Goal: Task Accomplishment & Management: Use online tool/utility

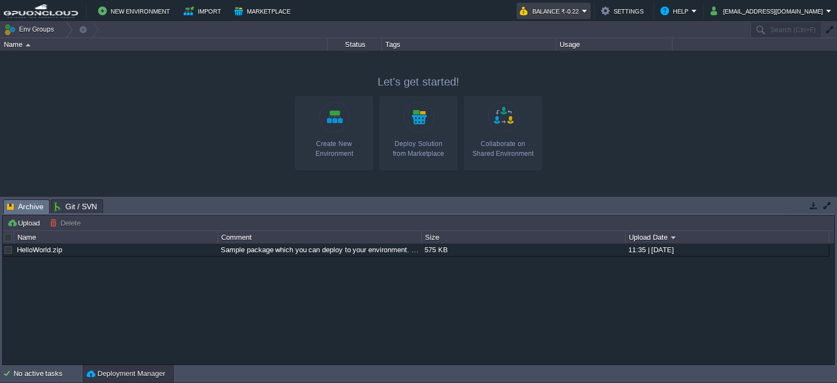
click at [582, 8] on button "Balance ₹-0.22" at bounding box center [551, 10] width 62 height 13
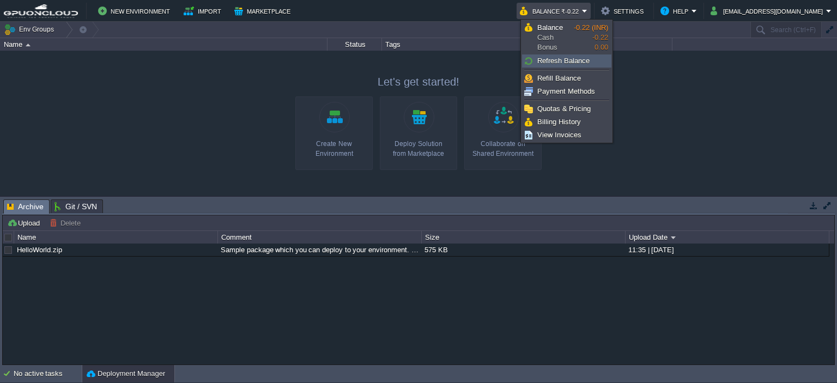
click at [586, 63] on span "Refresh Balance" at bounding box center [563, 61] width 52 height 8
click at [111, 11] on button "New Environment" at bounding box center [135, 10] width 75 height 13
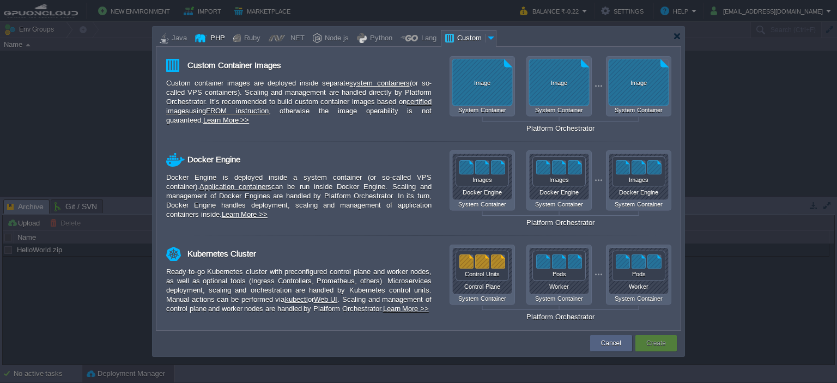
click at [210, 37] on div "PHP" at bounding box center [216, 39] width 18 height 16
type input "Application Servers"
type input "4"
type input "Apache [DATE]"
type input "PHP [DATE]"
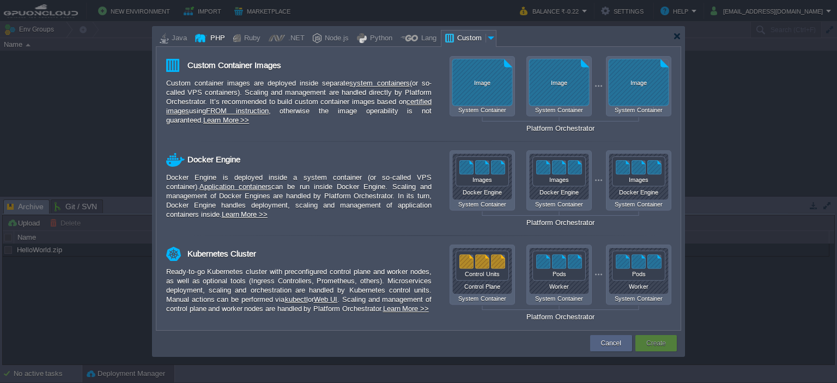
type input "Stateful"
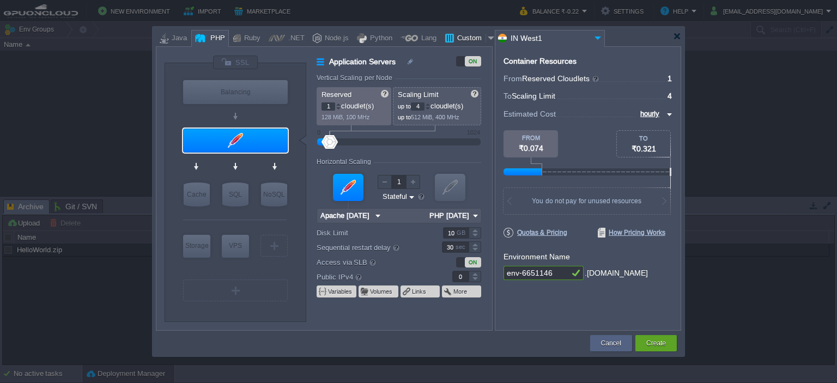
click at [445, 43] on div at bounding box center [449, 38] width 9 height 16
type input "Application Servers"
type input "16"
type input "Docker Image"
type input "Stateless"
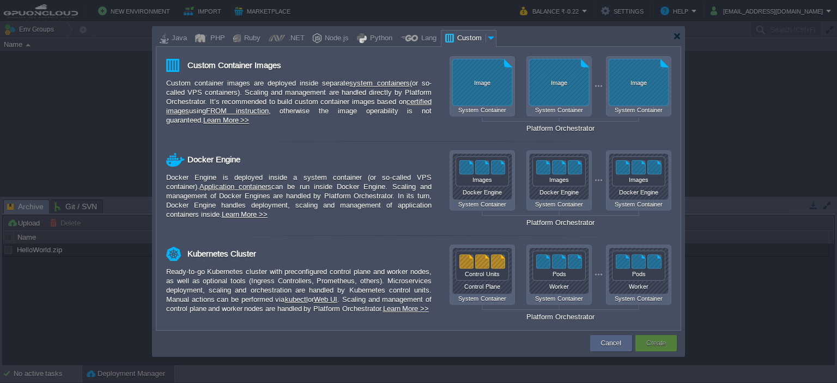
click at [486, 37] on div at bounding box center [491, 38] width 11 height 16
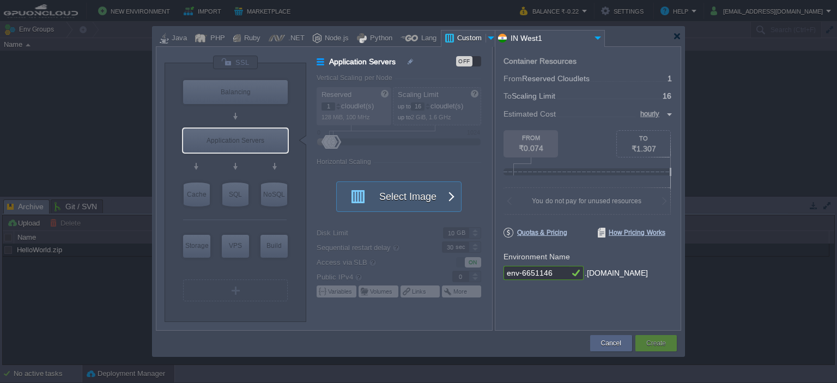
click at [486, 37] on div at bounding box center [491, 38] width 11 height 16
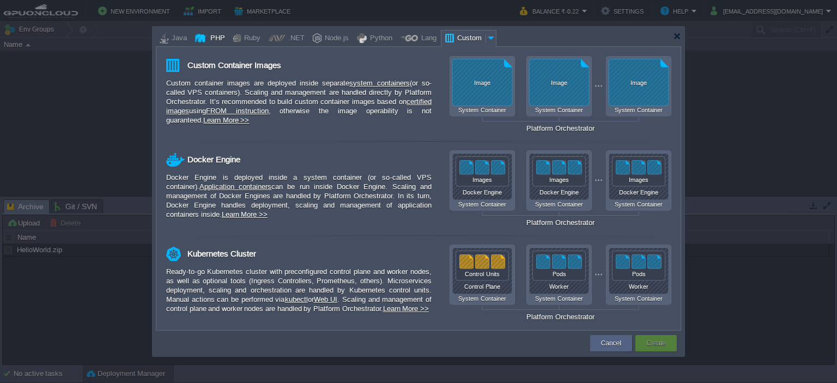
click at [214, 43] on div "PHP" at bounding box center [216, 39] width 18 height 16
type input "Application Servers"
type input "4"
type input "Apache [DATE]"
type input "PHP [DATE]"
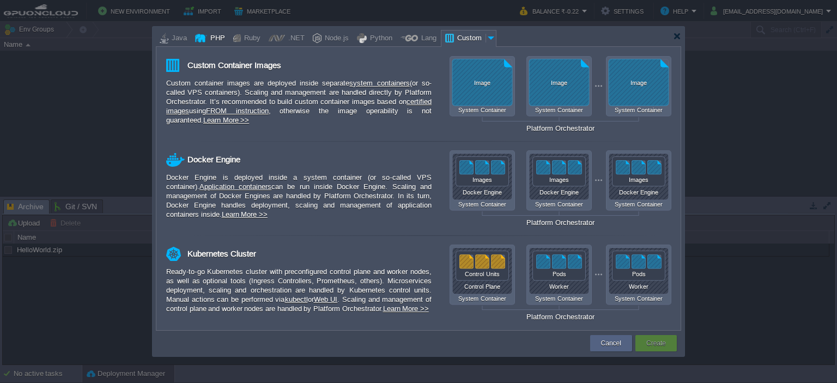
type input "Stateful"
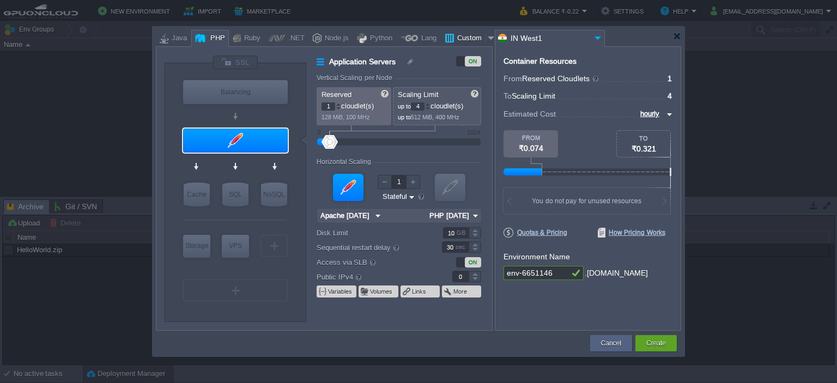
click at [467, 39] on div "Custom" at bounding box center [470, 39] width 32 height 16
type input "Application Servers"
type input "16"
type input "Docker Image"
type input "Stateless"
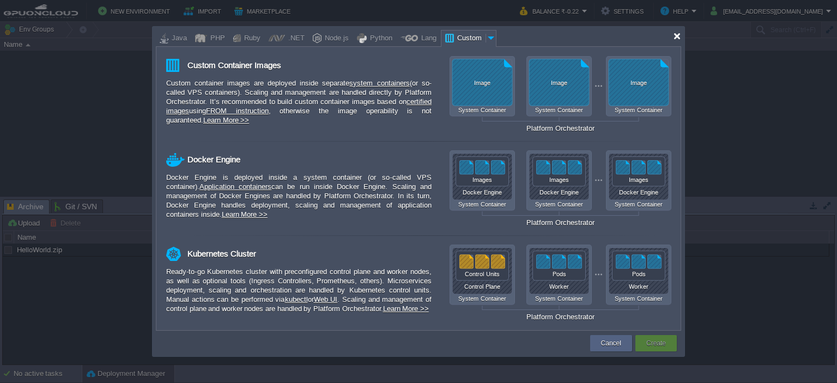
click at [675, 34] on div at bounding box center [677, 36] width 8 height 8
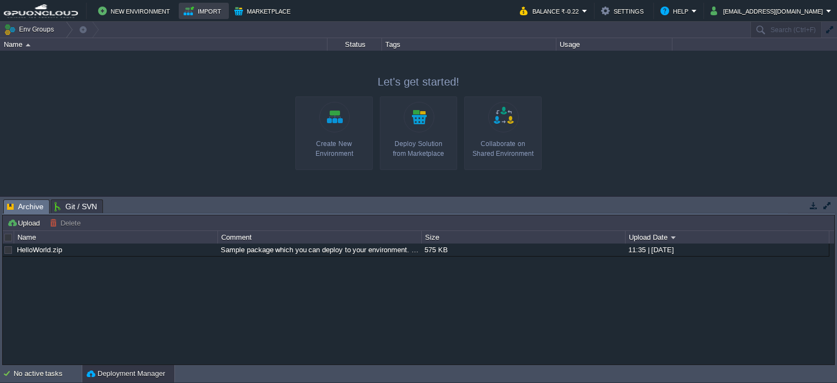
click at [179, 13] on td "Import" at bounding box center [204, 11] width 50 height 16
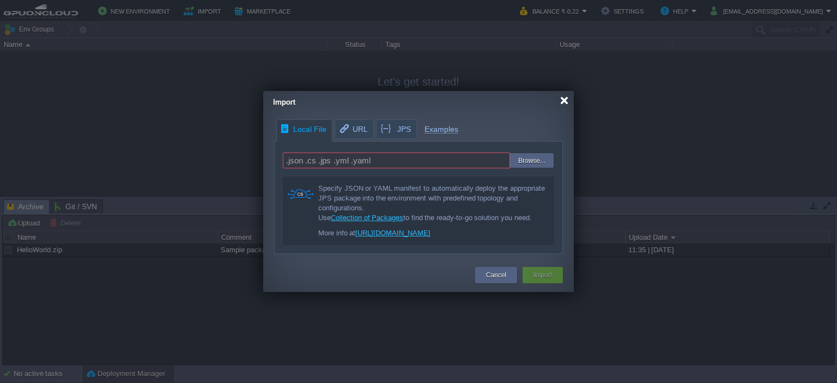
drag, startPoint x: 563, startPoint y: 102, endPoint x: 512, endPoint y: 101, distance: 51.2
click at [563, 102] on div at bounding box center [564, 100] width 8 height 8
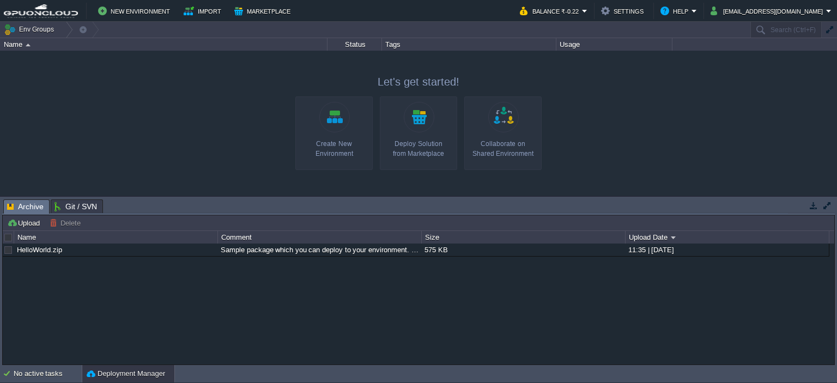
click at [323, 135] on link "Create New Environment" at bounding box center [333, 133] width 77 height 74
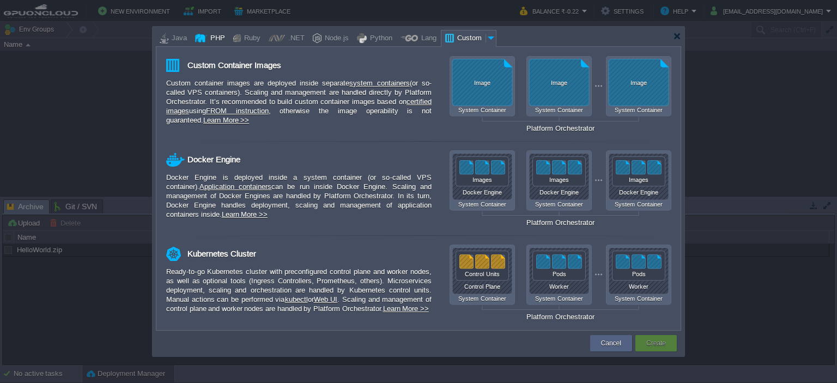
click at [200, 43] on div at bounding box center [201, 38] width 12 height 16
type input "Application Servers"
type input "4"
type input "Apache [DATE]"
type input "PHP [DATE]"
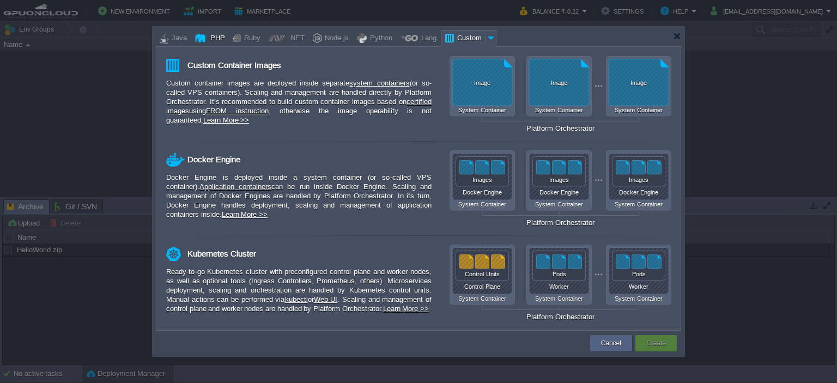
type input "Stateful"
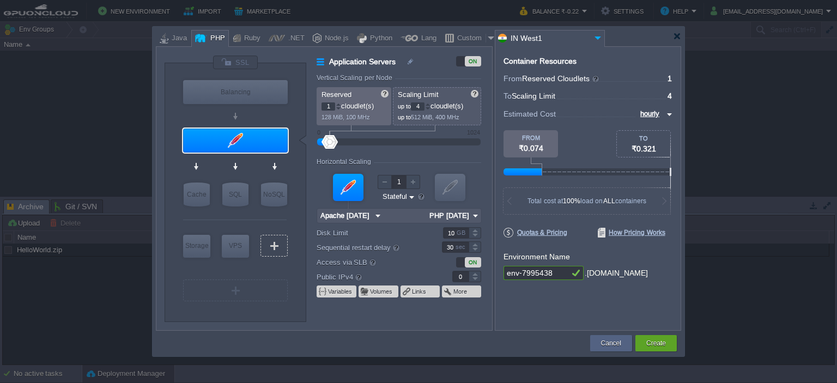
type input "AlmaLinux 9.6"
click at [240, 240] on div "VPS" at bounding box center [235, 246] width 27 height 22
type input "Elastic VPS"
type input "AlmaLinux 9.6"
type input "9.6"
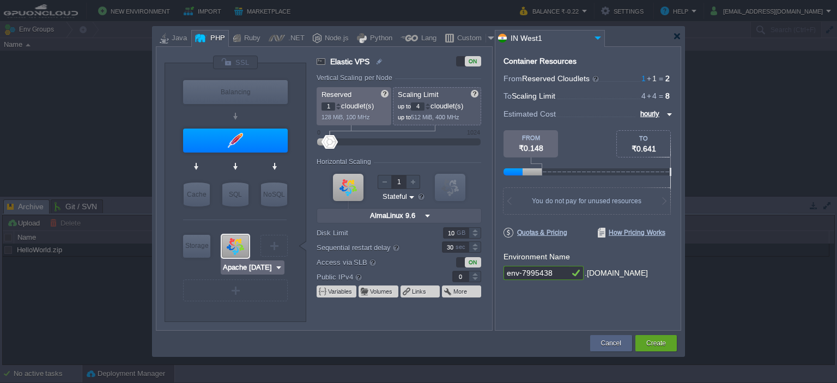
type input "NGINX 1.28.0"
click at [229, 43] on div "Ruby" at bounding box center [246, 38] width 35 height 17
click at [276, 38] on div at bounding box center [277, 38] width 16 height 16
click at [313, 38] on div at bounding box center [317, 38] width 9 height 16
click at [357, 40] on div at bounding box center [362, 38] width 10 height 16
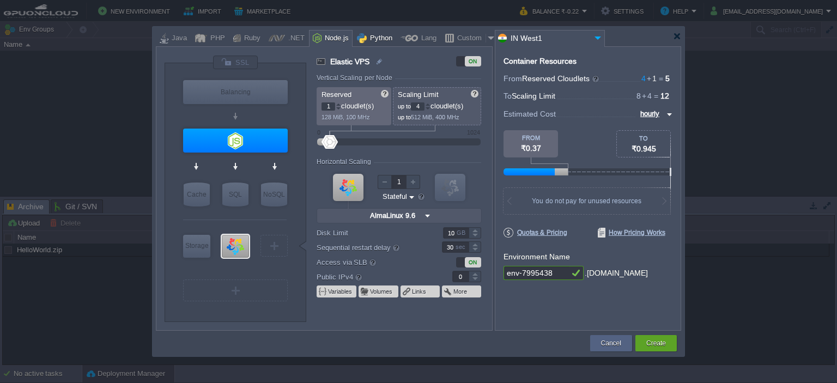
type input "Elastic VPS"
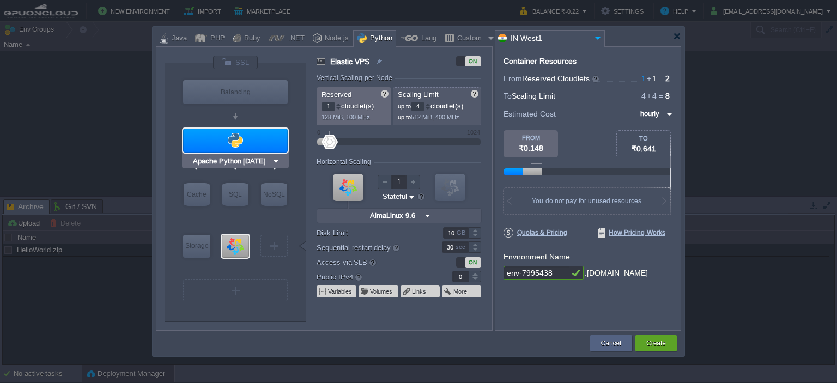
click at [272, 159] on img at bounding box center [276, 161] width 8 height 11
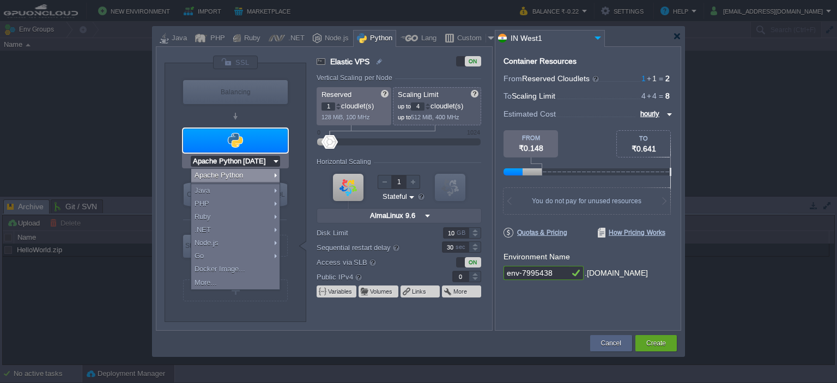
click at [272, 159] on img at bounding box center [276, 161] width 8 height 11
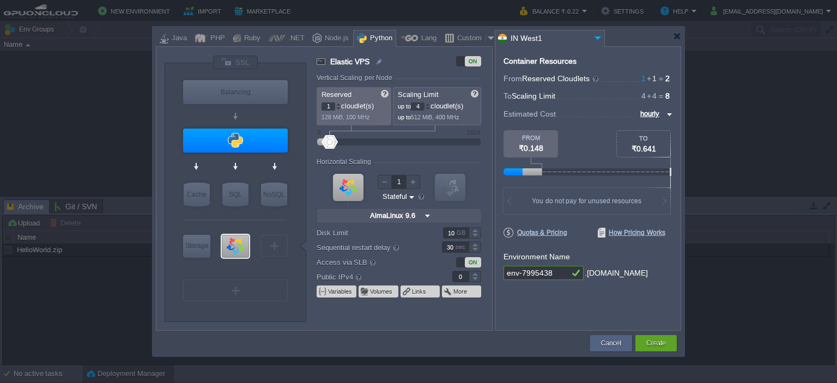
type input "NGINX 1.28.0"
click at [338, 102] on span "1" at bounding box center [332, 106] width 20 height 8
click at [338, 102] on span "2" at bounding box center [332, 106] width 20 height 8
type input "1"
click at [336, 109] on div at bounding box center [338, 109] width 5 height 4
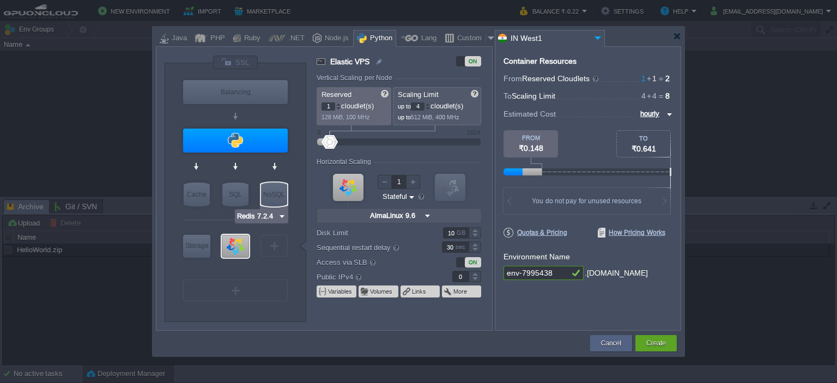
type input "AlmaLinux 9.6"
click at [234, 270] on input "AlmaLinux 9.6" at bounding box center [248, 267] width 52 height 11
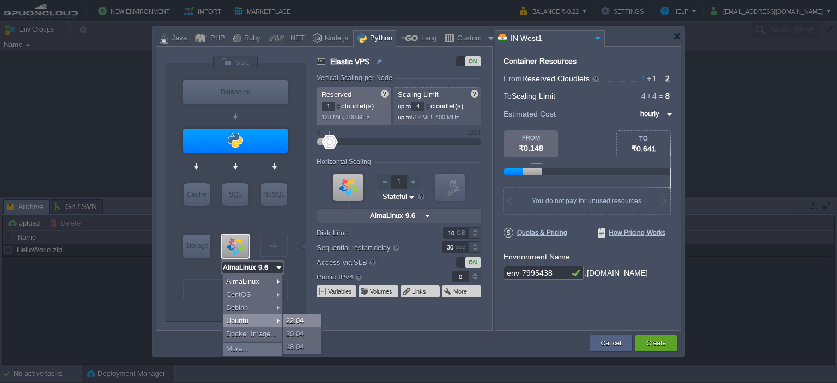
click at [288, 319] on div "22.04" at bounding box center [302, 320] width 38 height 13
type input "Ubuntu 22.04"
type input "22.04"
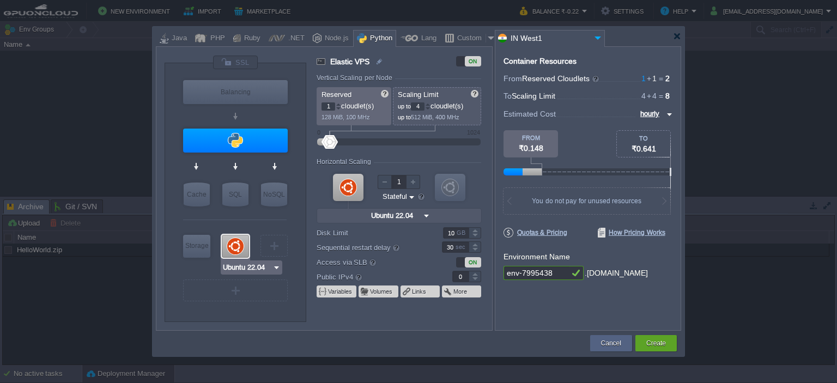
type input "Redis 7.2.4"
click at [645, 113] on input "hourly" at bounding box center [650, 114] width 27 height 12
click at [429, 104] on div at bounding box center [427, 104] width 5 height 4
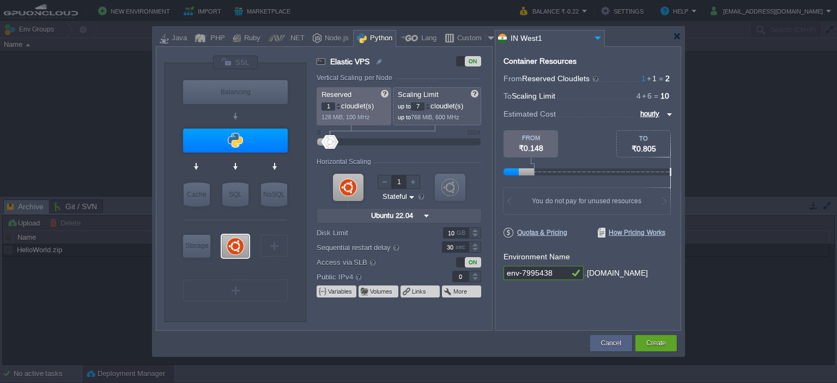
click at [429, 104] on div at bounding box center [427, 104] width 5 height 4
type input "8"
click at [429, 104] on div at bounding box center [427, 104] width 5 height 4
click at [409, 197] on img at bounding box center [412, 197] width 8 height 10
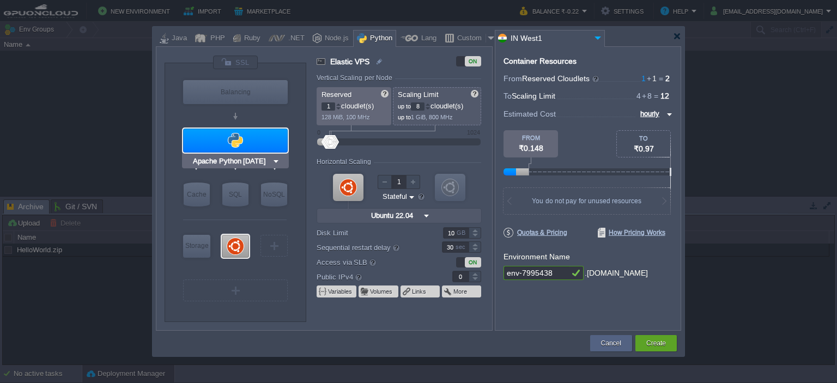
type input "NGINX 1.28.0"
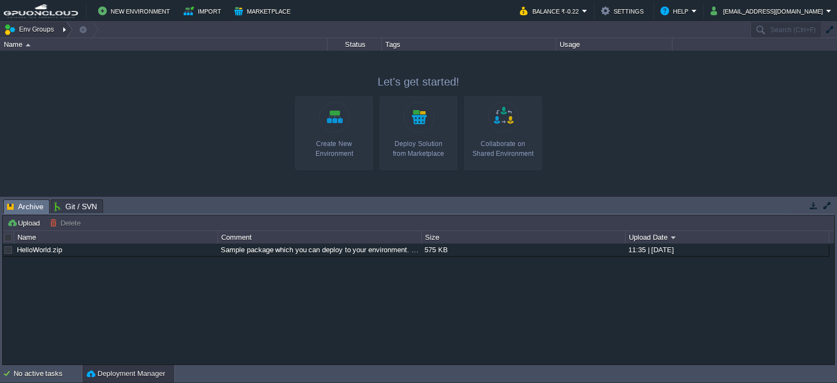
click at [28, 27] on button "Env Groups" at bounding box center [31, 29] width 54 height 15
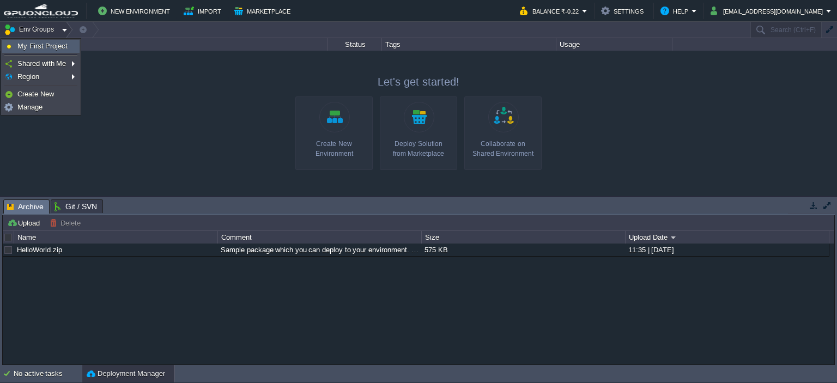
click at [60, 45] on span "My First Project" at bounding box center [42, 46] width 50 height 8
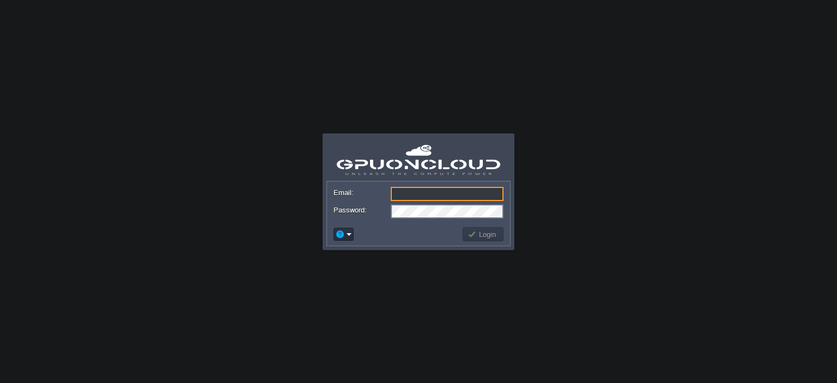
click at [494, 233] on button "Login" at bounding box center [484, 234] width 32 height 10
click at [402, 189] on input "Email:" at bounding box center [447, 194] width 113 height 14
click at [483, 237] on button "Login" at bounding box center [484, 234] width 32 height 10
click at [417, 191] on input "Email:" at bounding box center [447, 194] width 113 height 14
type input "[EMAIL_ADDRESS][DOMAIN_NAME]"
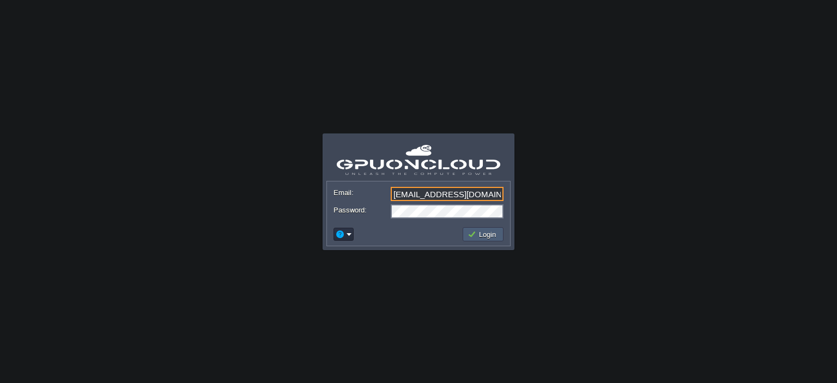
click at [500, 232] on td "Login" at bounding box center [483, 234] width 41 height 14
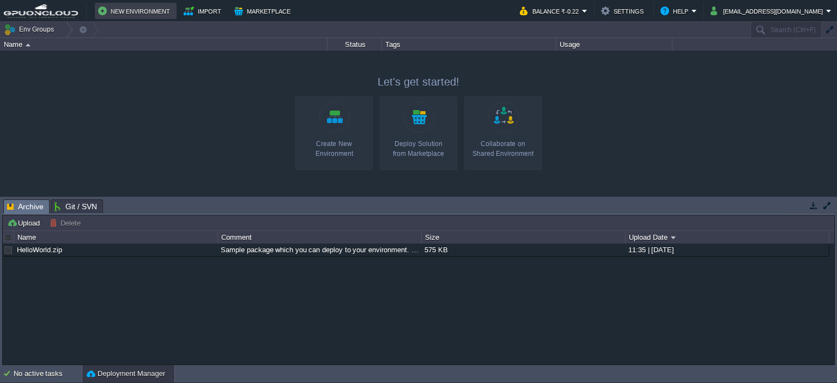
click at [122, 15] on button "New Environment" at bounding box center [135, 10] width 75 height 13
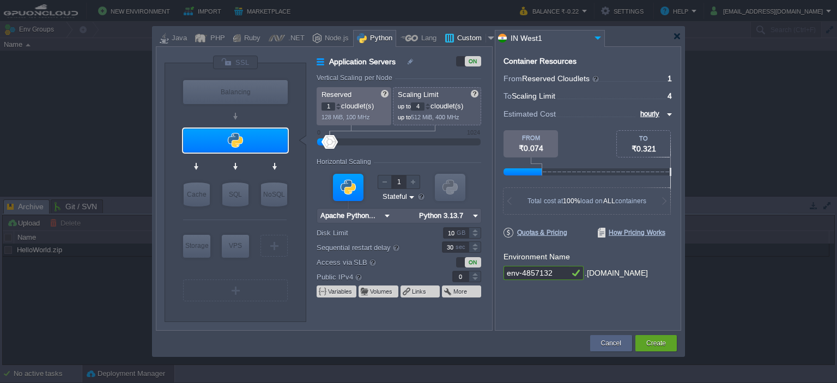
click at [454, 42] on div "Custom" at bounding box center [470, 39] width 32 height 16
type input "Application Servers"
type input "16"
type input "Docker Image"
type input "Stateless"
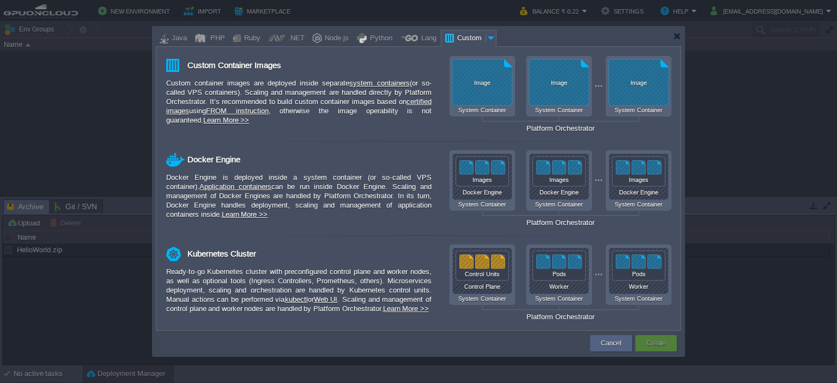
click at [211, 47] on div "Custom Container Images Custom container images are deployed inside separate sy…" at bounding box center [418, 188] width 524 height 283
click at [211, 38] on div "PHP" at bounding box center [216, 39] width 18 height 16
type input "Application Servers"
type input "4"
type input "Apache [DATE]"
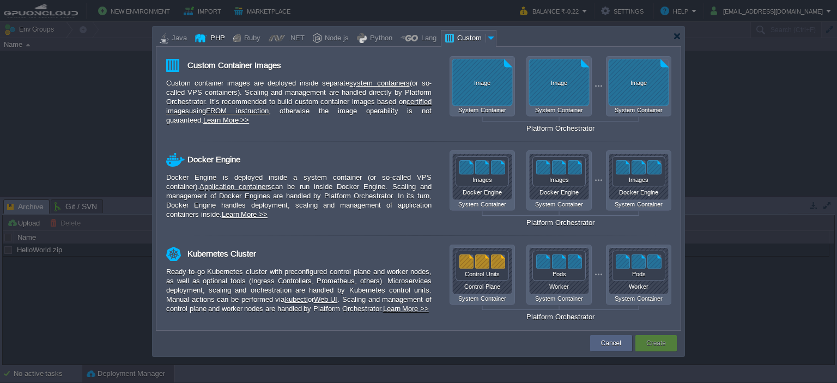
type input "PHP [DATE]"
type input "Stateful"
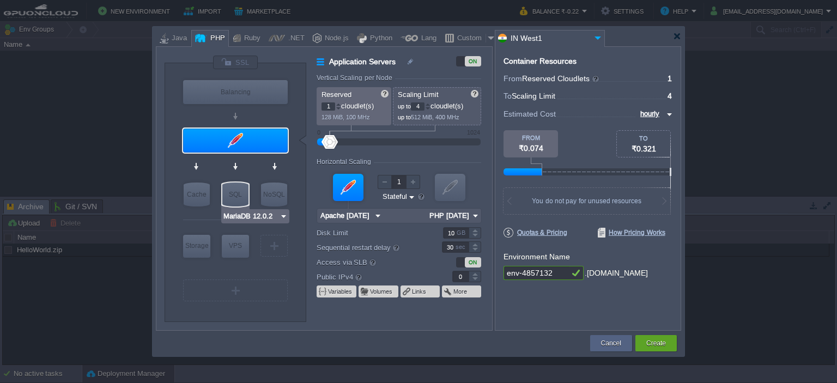
type input "AlmaLinux 9.6"
click at [234, 245] on div "VPS" at bounding box center [235, 246] width 27 height 22
type input "Elastic VPS"
type input "AlmaLinux 9.6"
type input "9.6"
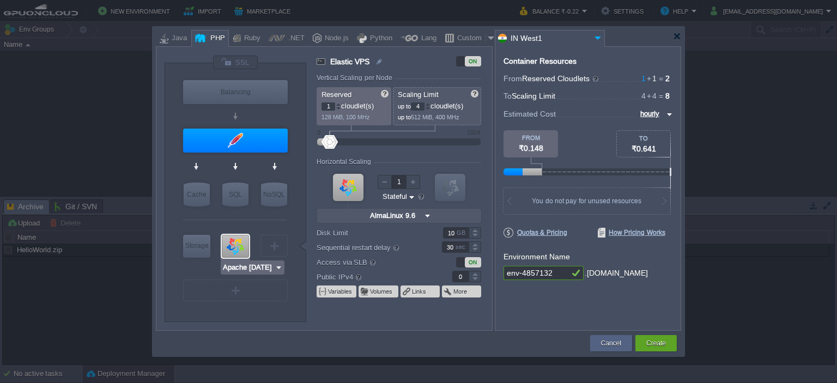
type input "NGINX 1.28.0"
click at [471, 274] on div at bounding box center [475, 273] width 13 height 5
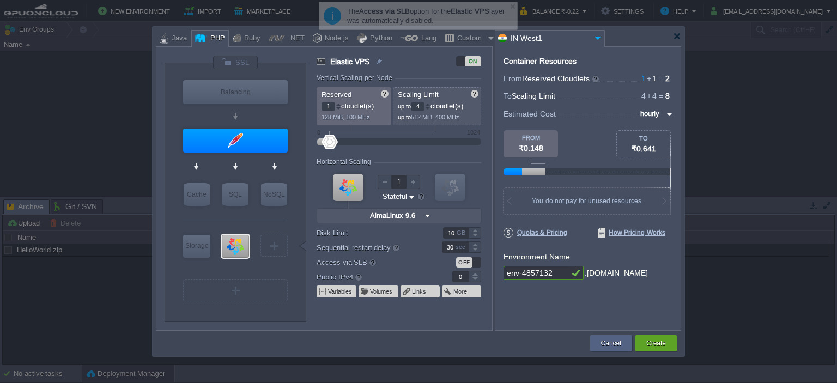
click at [475, 278] on div at bounding box center [475, 279] width 13 height 5
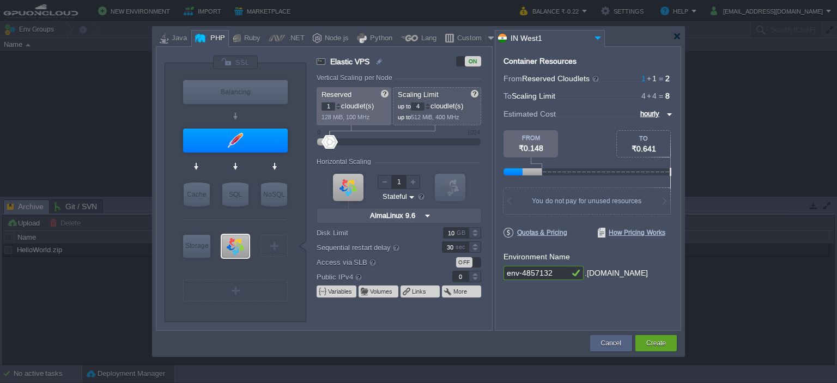
click at [475, 270] on form "Vertical Scaling per Node Reserved 1 cloudlet(s) 128 MiB, 100 MHz Scaling Limit…" at bounding box center [404, 202] width 175 height 256
click at [475, 271] on div at bounding box center [475, 273] width 13 height 5
click at [475, 278] on div at bounding box center [475, 279] width 13 height 5
type input "1"
click at [475, 274] on div at bounding box center [475, 273] width 13 height 5
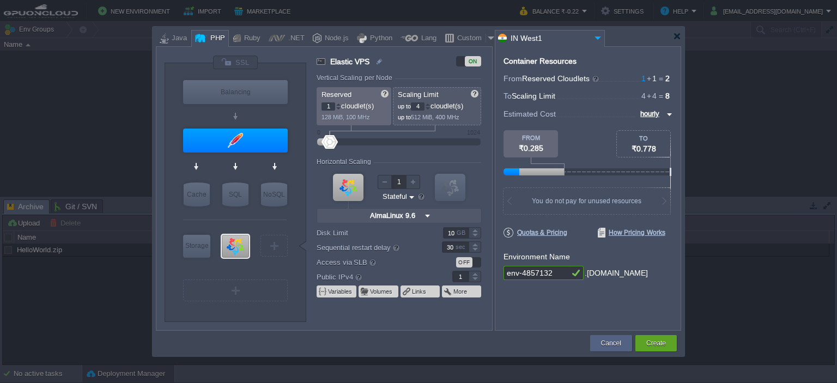
type input "NGINX 1.28.0"
type input "0"
click at [477, 278] on div at bounding box center [475, 279] width 13 height 5
click at [673, 34] on div at bounding box center [677, 36] width 8 height 8
